Goal: Information Seeking & Learning: Learn about a topic

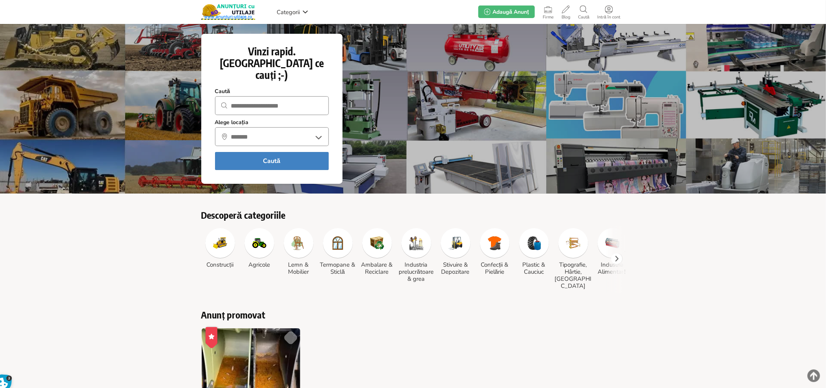
click at [105, 303] on div "Anunț promovat 1 săptămână în urmă Salvează Favorit Diferite marimi de cupe JCB…" at bounding box center [413, 376] width 826 height 147
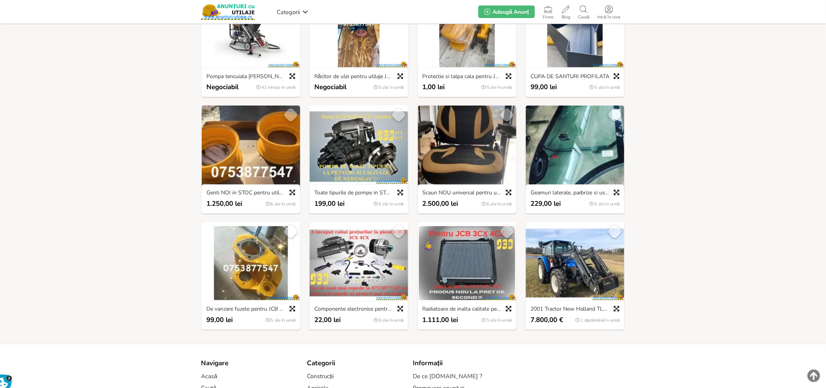
scroll to position [523, 0]
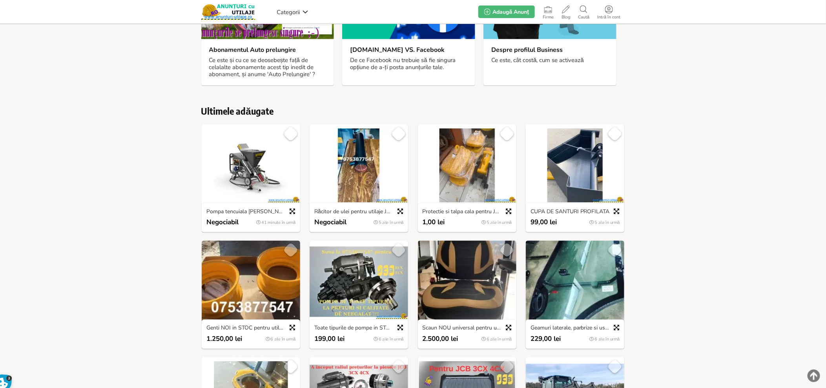
click at [466, 156] on img at bounding box center [467, 165] width 98 height 82
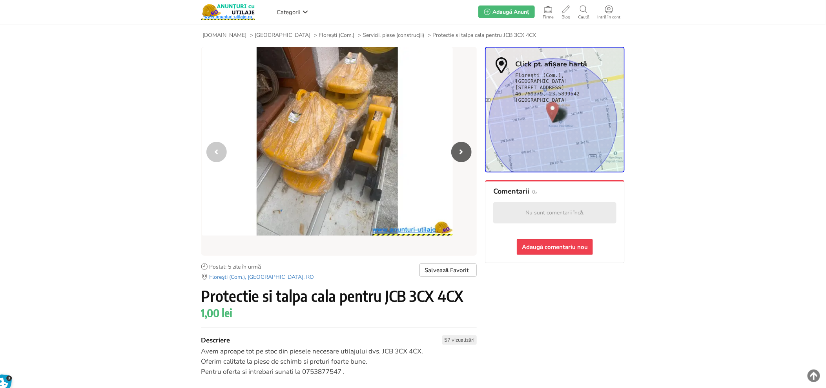
click at [456, 147] on icon "Next slide" at bounding box center [461, 152] width 20 height 20
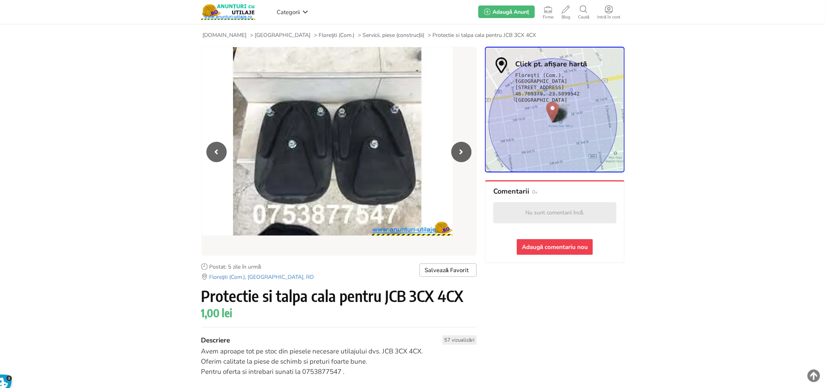
click at [456, 147] on icon "Next slide" at bounding box center [461, 152] width 20 height 20
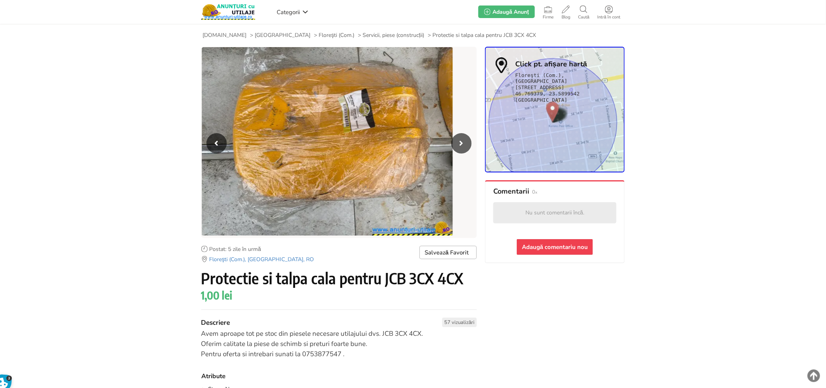
click at [456, 147] on icon "Next slide" at bounding box center [461, 143] width 20 height 20
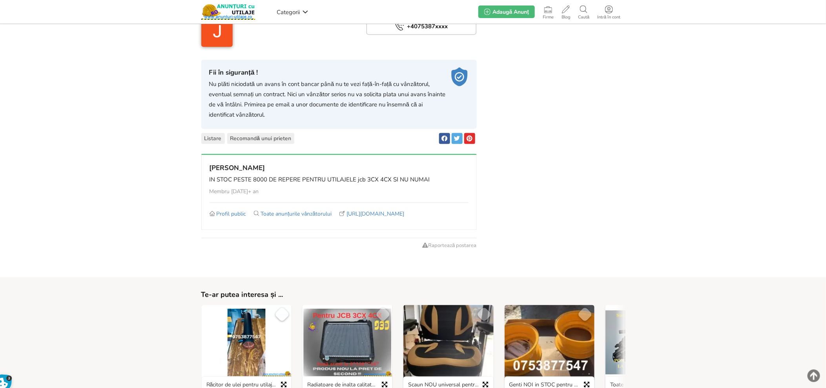
scroll to position [610, 0]
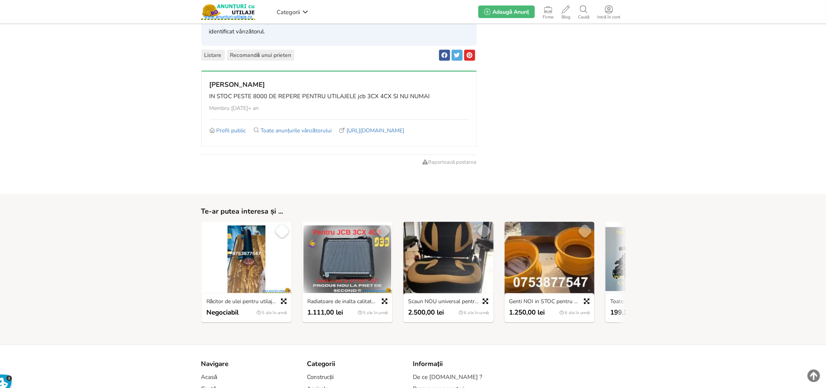
click at [544, 272] on img at bounding box center [550, 259] width 90 height 75
